Goal: Check status

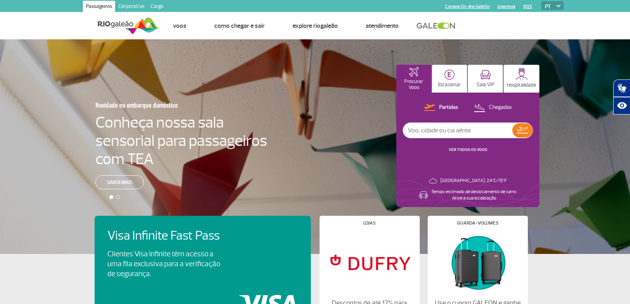
click at [454, 131] on input "text" at bounding box center [457, 130] width 109 height 15
type input "2092"
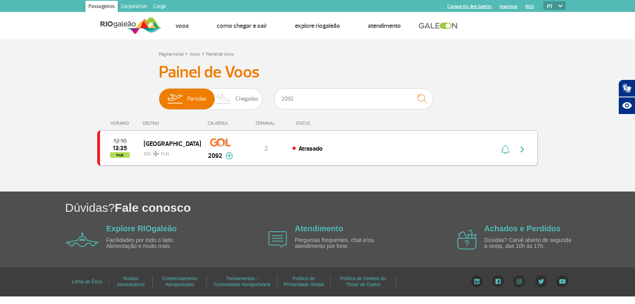
click at [433, 146] on div "Atrasado" at bounding box center [380, 148] width 175 height 9
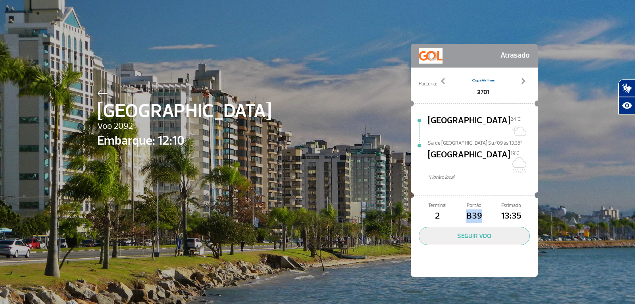
drag, startPoint x: 483, startPoint y: 199, endPoint x: 458, endPoint y: 198, distance: 25.4
click at [458, 209] on span "B39" at bounding box center [474, 216] width 37 height 14
click at [467, 209] on span "B39" at bounding box center [474, 216] width 37 height 14
drag, startPoint x: 356, startPoint y: 102, endPoint x: 351, endPoint y: 99, distance: 5.2
click at [356, 102] on div "[GEOGRAPHIC_DATA] Voo 2092 Embarque: 12:10 Atrasado Parceria: 3078 3701 3749 40…" at bounding box center [317, 148] width 453 height 297
